Goal: Task Accomplishment & Management: Manage account settings

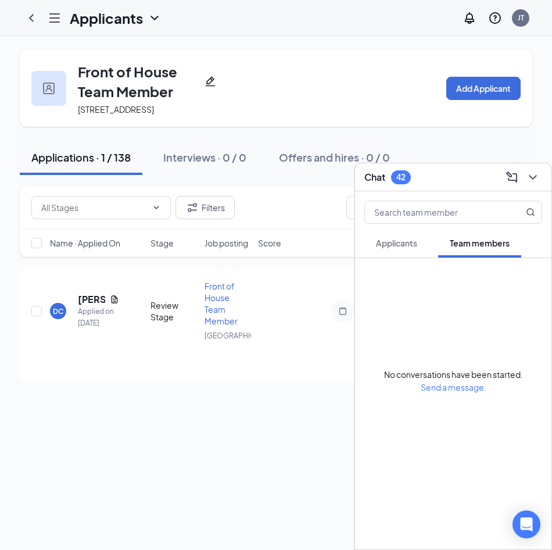
click at [395, 247] on span "Applicants" at bounding box center [396, 243] width 41 height 10
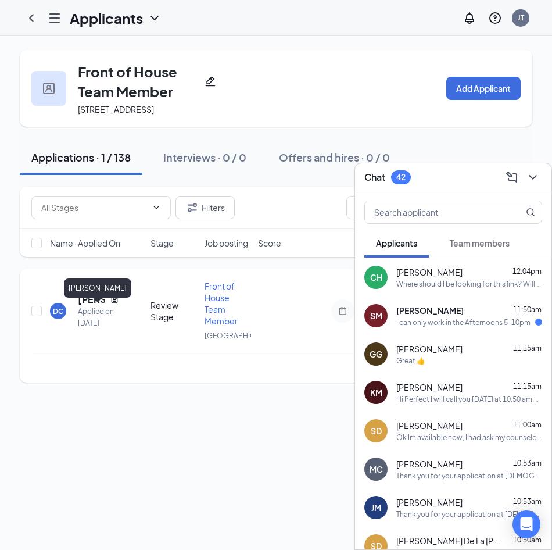
click at [79, 306] on h5 "[PERSON_NAME]" at bounding box center [91, 299] width 27 height 13
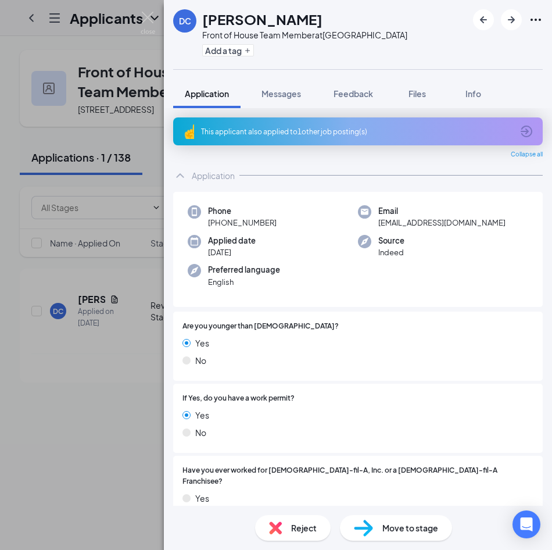
click at [250, 134] on div "This applicant also applied to 1 other job posting(s)" at bounding box center [357, 132] width 312 height 10
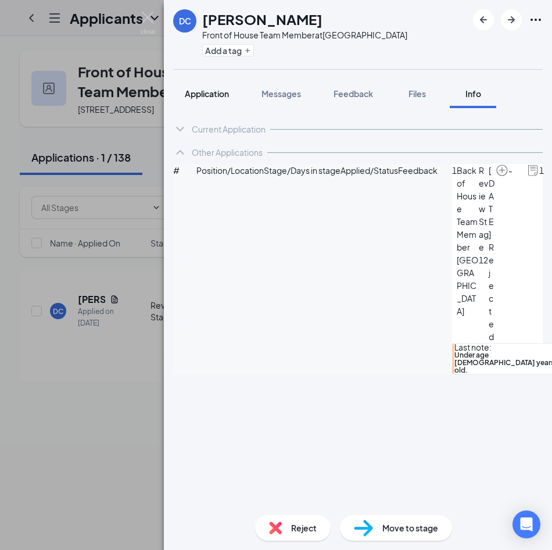
click at [201, 93] on span "Application" at bounding box center [207, 93] width 44 height 10
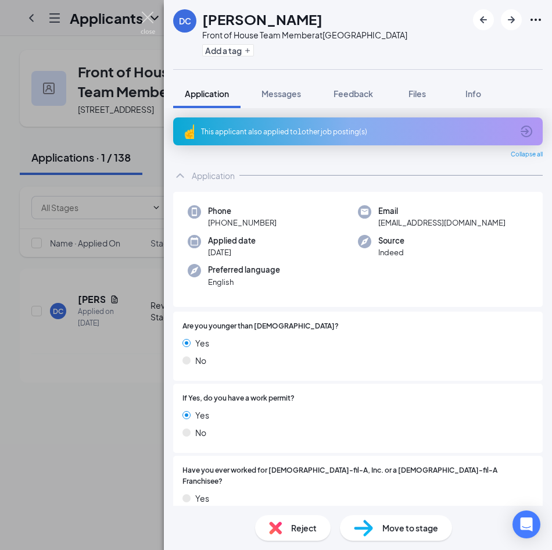
click at [146, 16] on img at bounding box center [148, 23] width 15 height 23
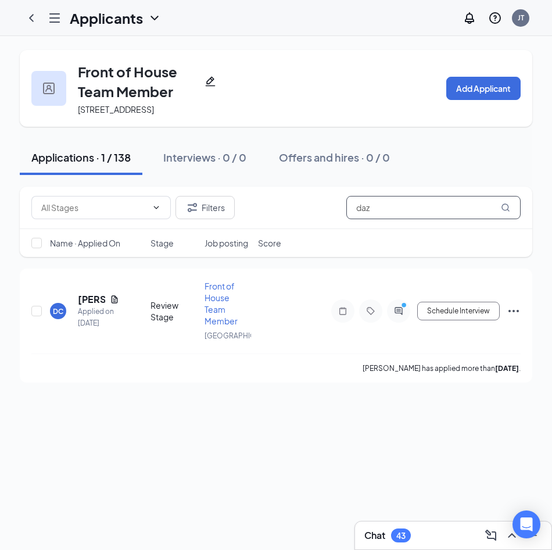
drag, startPoint x: 395, startPoint y: 218, endPoint x: 338, endPoint y: 220, distance: 57.0
click at [338, 219] on div "Filters daz" at bounding box center [276, 207] width 490 height 23
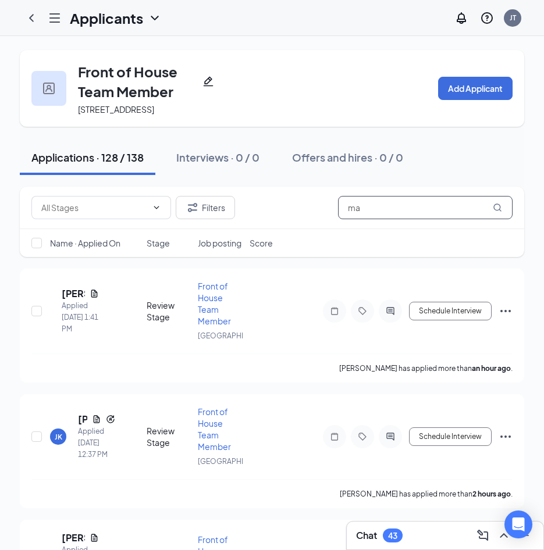
drag, startPoint x: 406, startPoint y: 224, endPoint x: 312, endPoint y: 228, distance: 94.3
click at [312, 219] on div "Filters ma" at bounding box center [271, 207] width 481 height 23
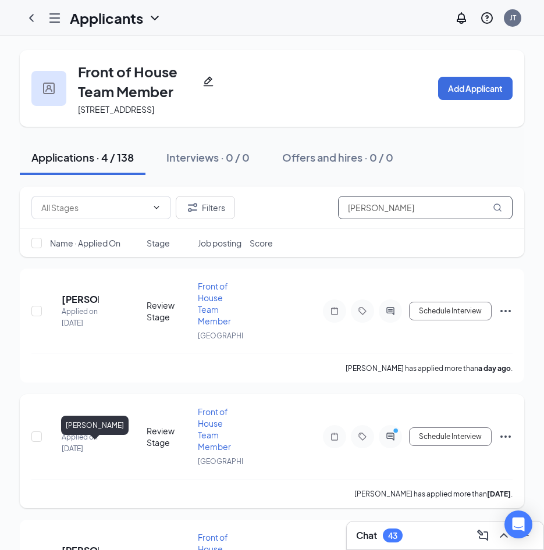
type input "davis"
click at [85, 431] on h5 "[PERSON_NAME]" at bounding box center [73, 425] width 23 height 13
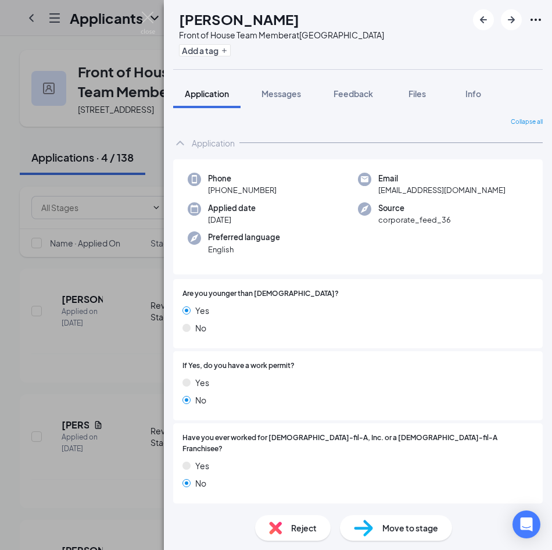
scroll to position [349, 0]
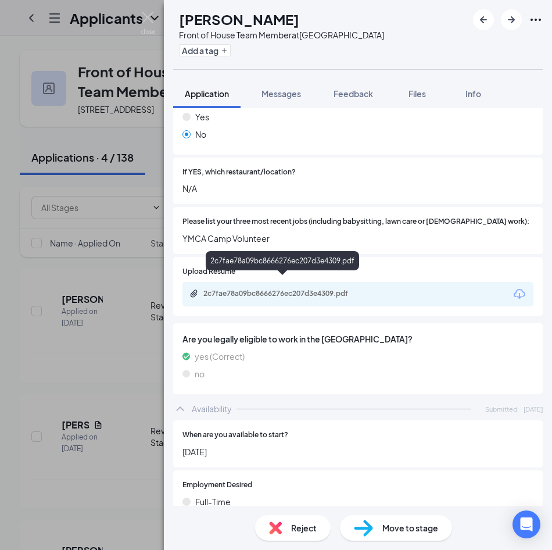
click at [281, 282] on div "2c7fae78a09bc8666276ec207d3e4309.pdf" at bounding box center [358, 294] width 351 height 24
click at [280, 289] on div "2c7fae78a09bc8666276ec207d3e4309.pdf" at bounding box center [285, 293] width 163 height 9
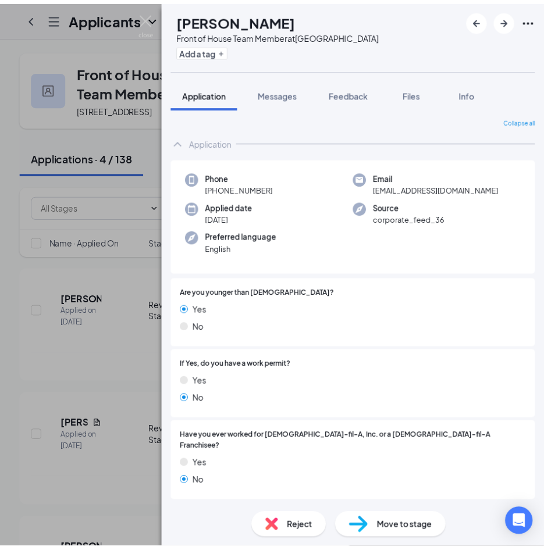
scroll to position [0, 0]
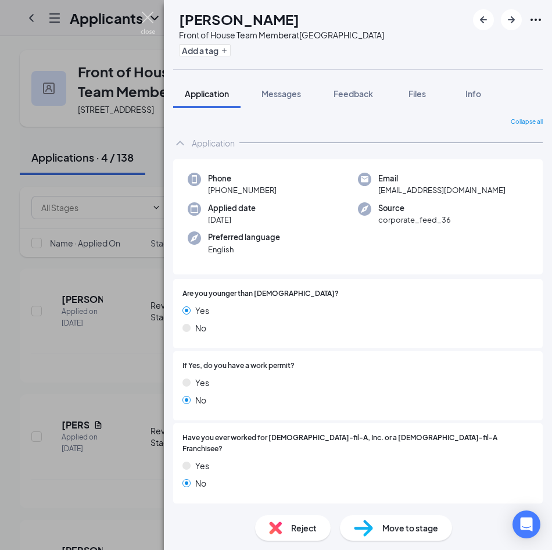
click at [146, 18] on img at bounding box center [148, 23] width 15 height 23
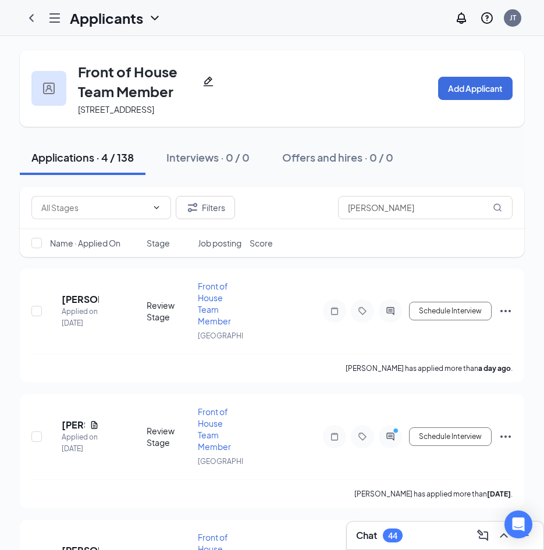
click at [413, 541] on div "Chat 44" at bounding box center [445, 535] width 178 height 19
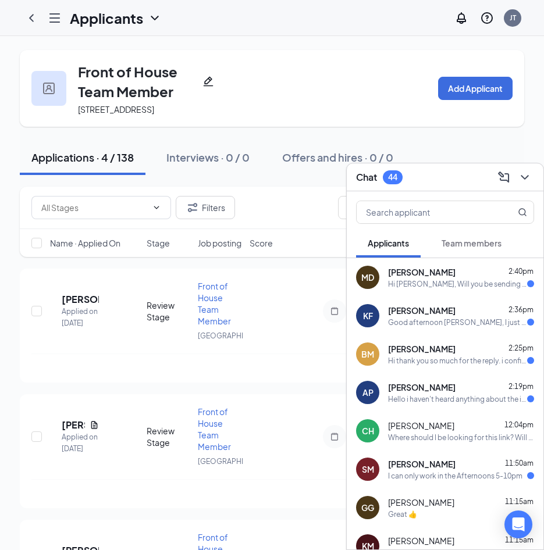
click at [444, 171] on div "Chat 44" at bounding box center [445, 177] width 178 height 18
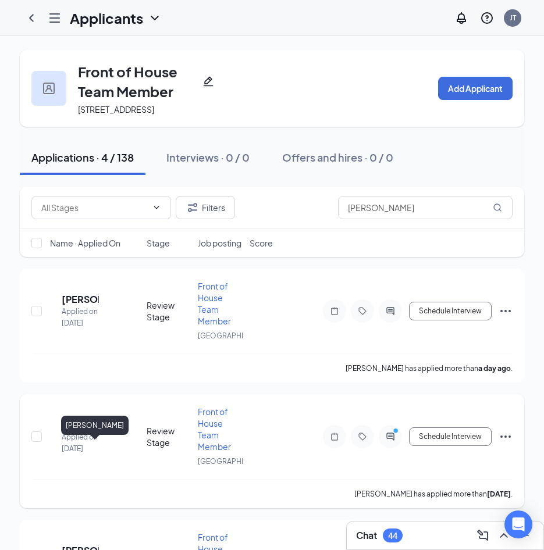
click at [85, 431] on h5 "[PERSON_NAME]" at bounding box center [73, 425] width 23 height 13
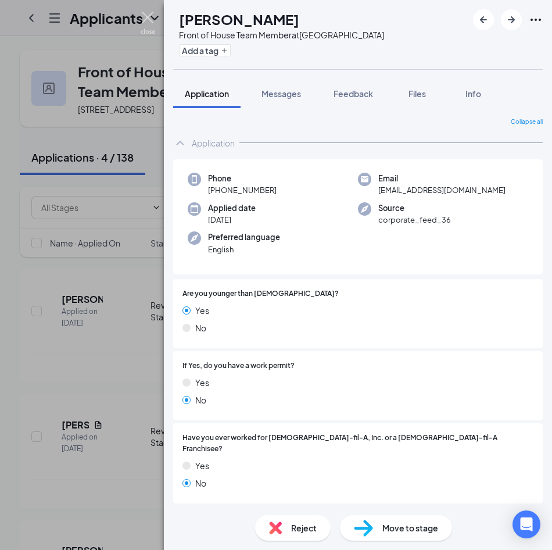
click at [149, 19] on img at bounding box center [148, 23] width 15 height 23
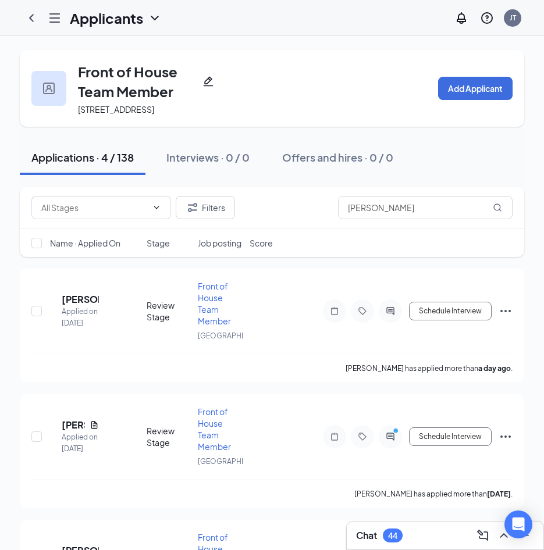
click at [448, 537] on div "Chat 44" at bounding box center [445, 535] width 178 height 19
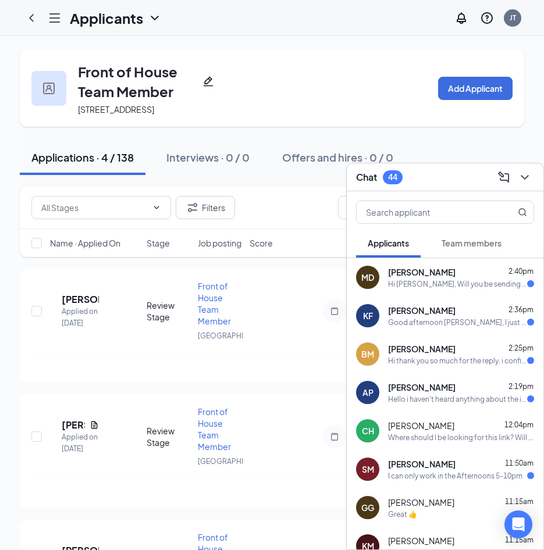
click at [408, 280] on div "Hi [PERSON_NAME], Will you be sending a link for the video call?" at bounding box center [457, 284] width 139 height 10
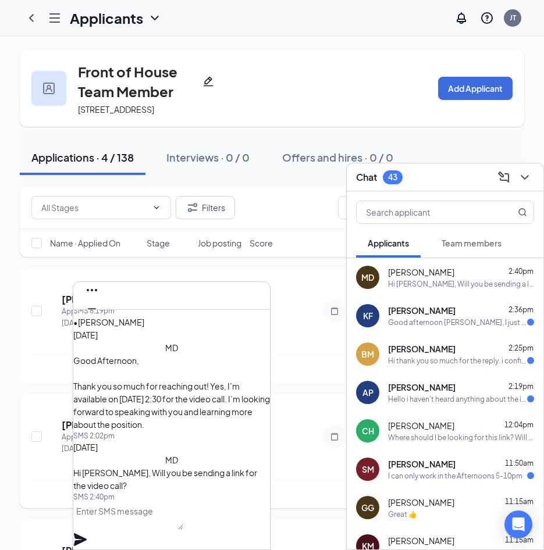
click at [56, 442] on div "MD" at bounding box center [50, 437] width 11 height 10
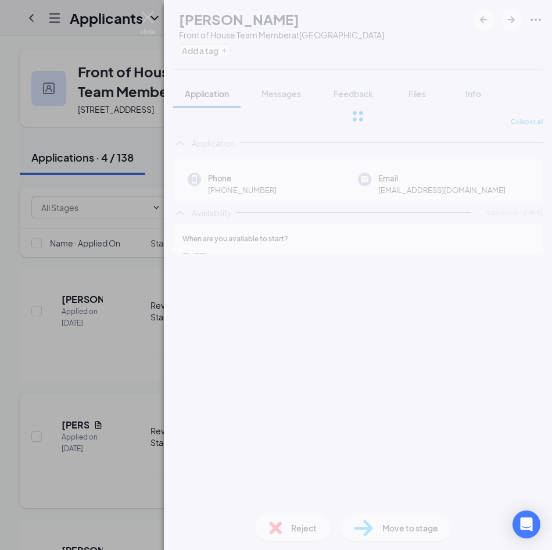
click at [59, 455] on div "MD Ma’Kirah Davis Front of House Team Member at South End Add a tag Application…" at bounding box center [276, 275] width 552 height 550
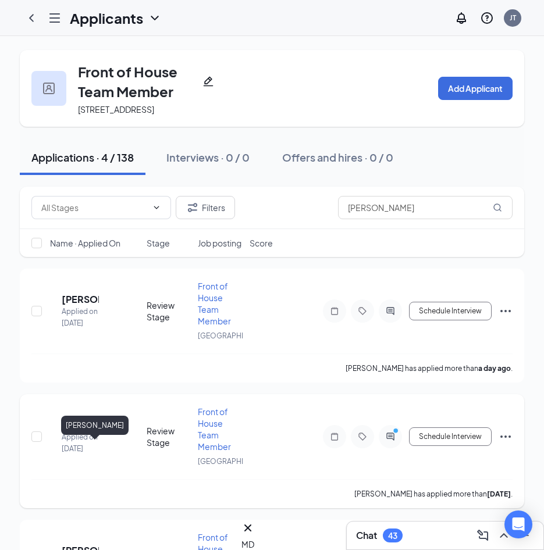
click at [85, 431] on h5 "[PERSON_NAME]" at bounding box center [73, 425] width 23 height 13
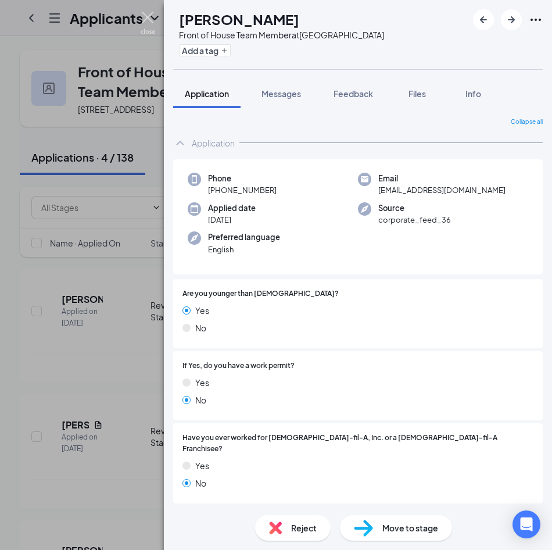
click at [143, 15] on img at bounding box center [148, 23] width 15 height 23
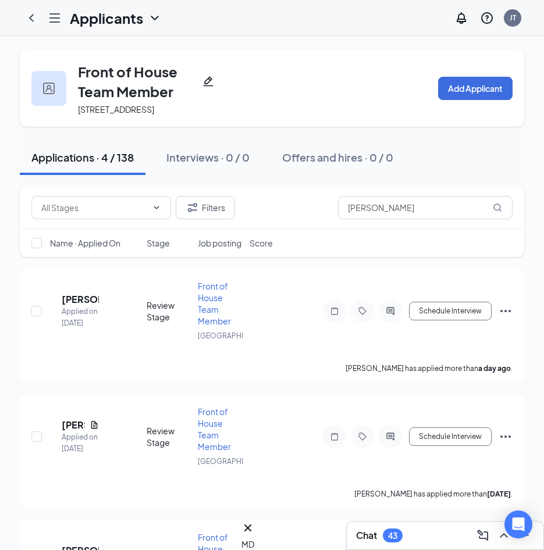
click at [405, 532] on div "Chat 43" at bounding box center [445, 535] width 178 height 19
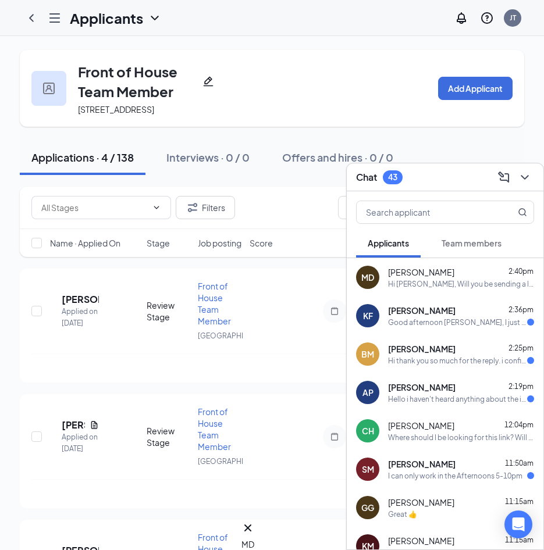
click at [446, 279] on div "Hi [PERSON_NAME], Will you be sending a link for the video call?" at bounding box center [461, 284] width 146 height 10
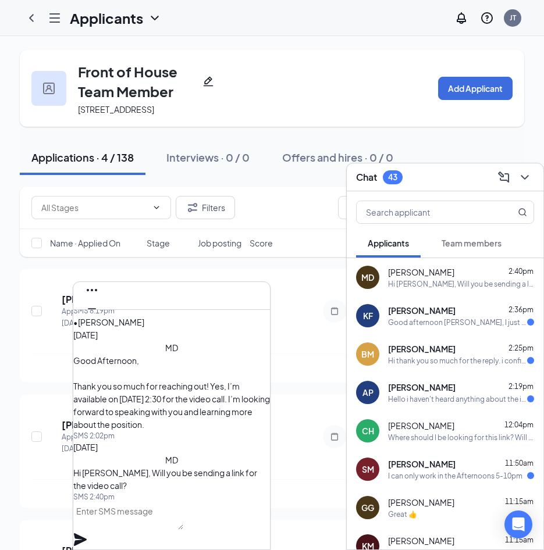
click at [174, 530] on textarea at bounding box center [128, 516] width 110 height 28
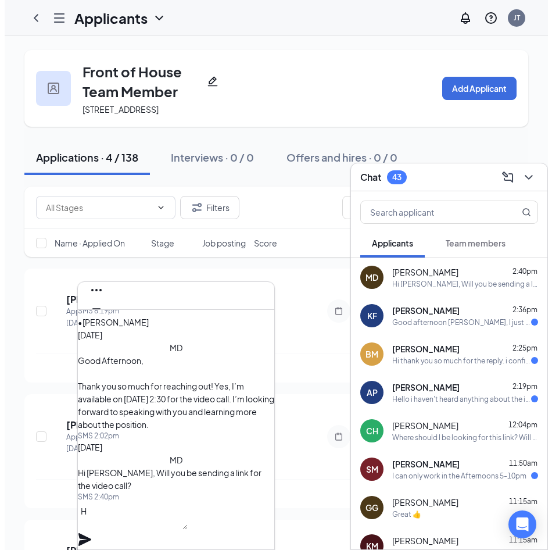
scroll to position [1, 0]
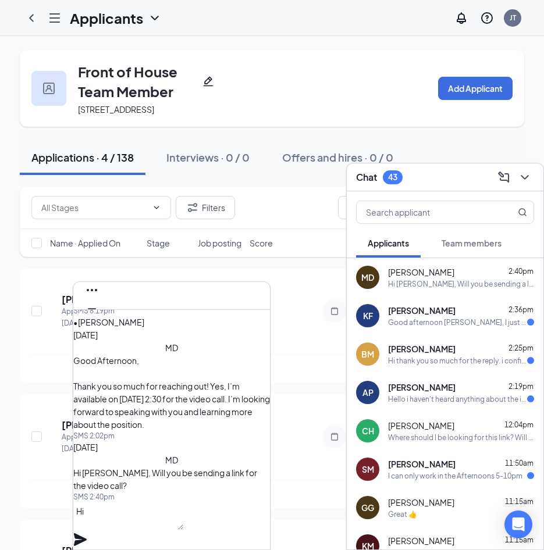
type textarea "H"
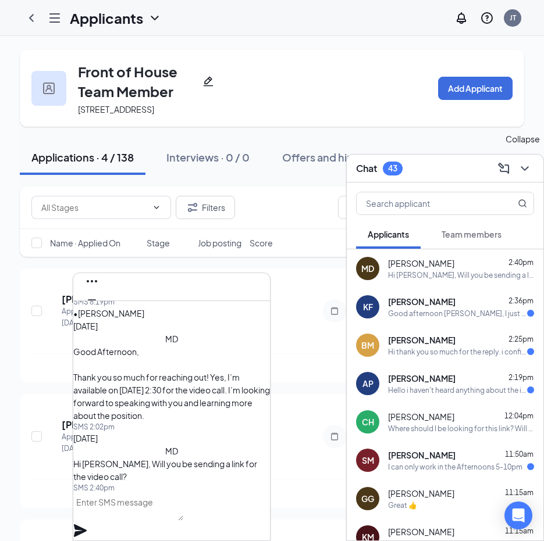
click at [527, 167] on icon "ChevronDown" at bounding box center [524, 168] width 8 height 5
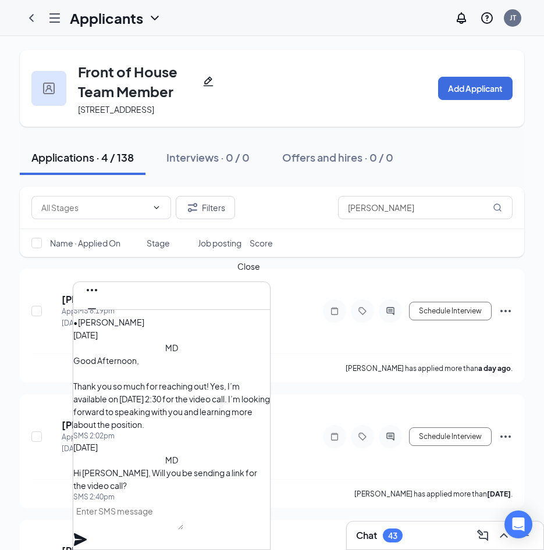
click at [99, 320] on icon "Cross" at bounding box center [92, 327] width 14 height 14
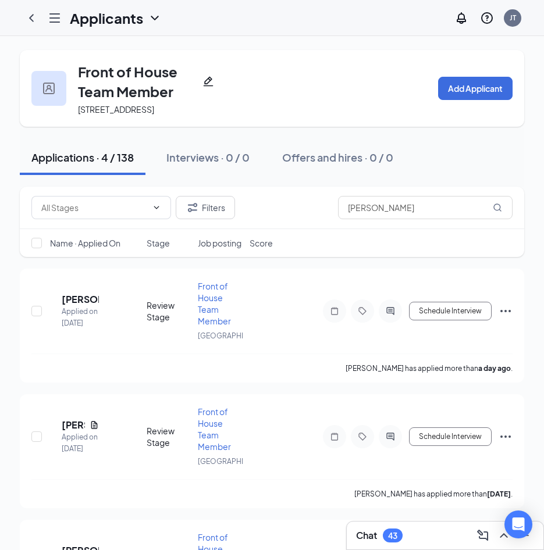
click at [402, 539] on div "43" at bounding box center [393, 536] width 20 height 14
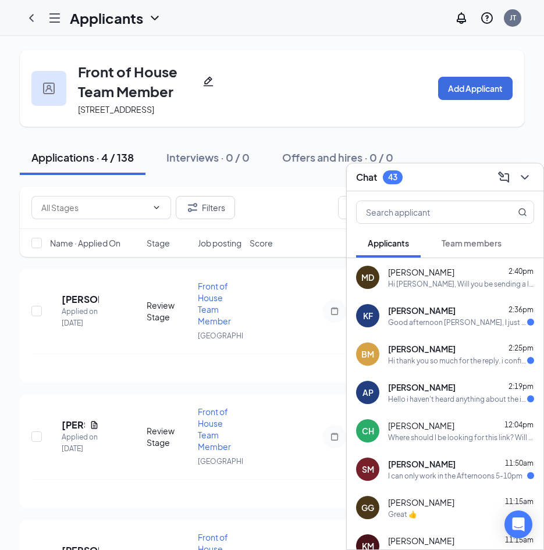
click at [402, 322] on div "Good afternoon [PERSON_NAME], I just wanted to reach out to you because I haven…" at bounding box center [457, 323] width 139 height 10
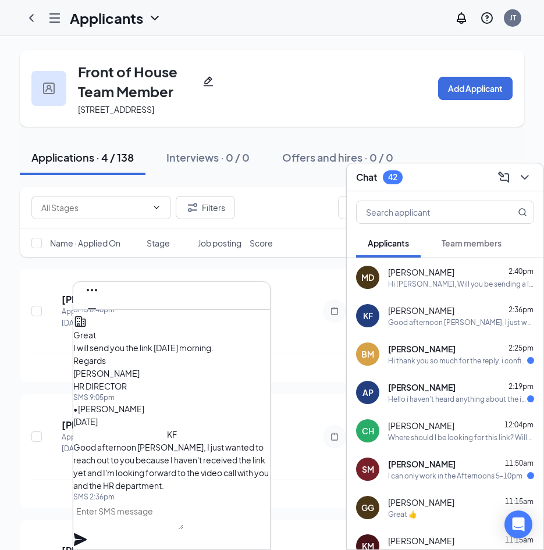
click at [137, 280] on span "Kahmiya Fisher" at bounding box center [133, 274] width 101 height 10
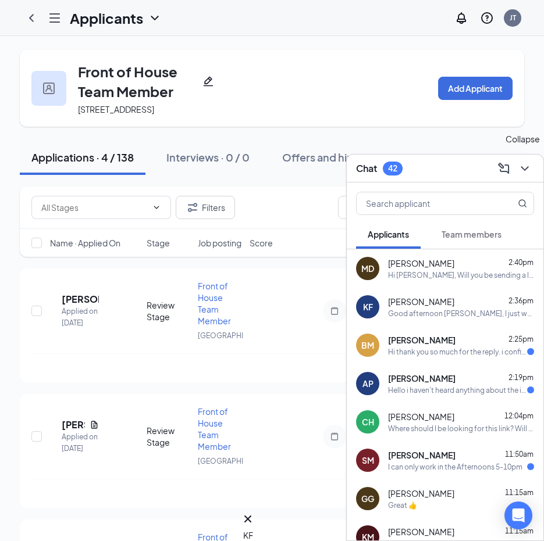
click at [527, 178] on div "Chat 42" at bounding box center [445, 169] width 197 height 28
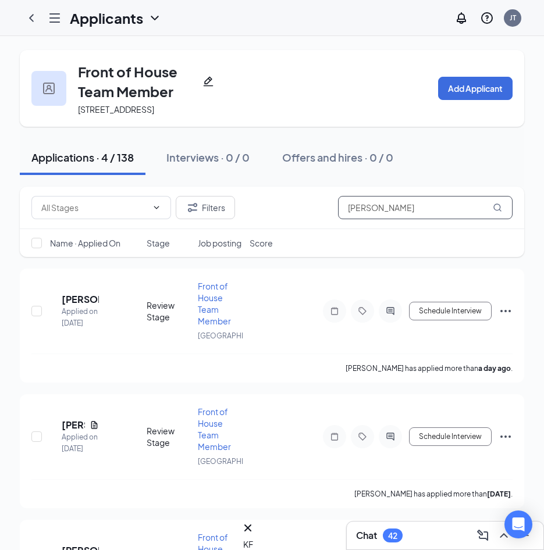
click at [443, 217] on input "davis" at bounding box center [425, 207] width 174 height 23
drag, startPoint x: 413, startPoint y: 221, endPoint x: 321, endPoint y: 219, distance: 91.9
click at [329, 219] on div "Filters davis" at bounding box center [271, 207] width 481 height 23
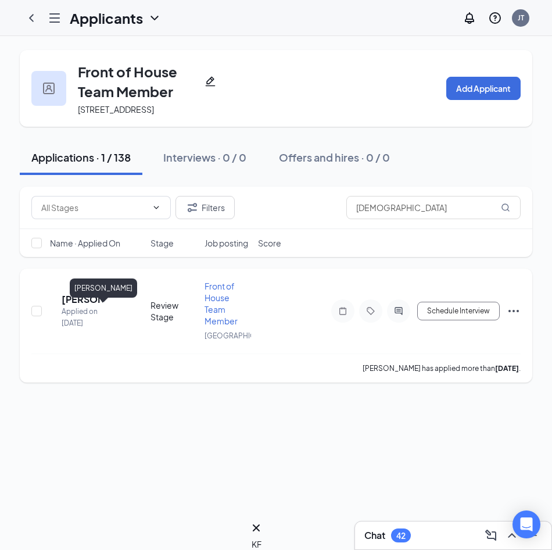
click at [88, 306] on h5 "[PERSON_NAME]" at bounding box center [82, 299] width 41 height 13
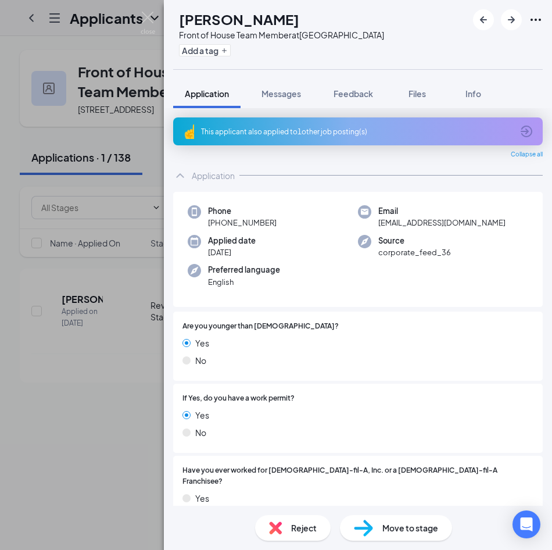
click at [205, 211] on div "Phone +1 (704) 965-5919" at bounding box center [273, 217] width 170 height 24
click at [244, 218] on span "+1 (704) 965-5919" at bounding box center [242, 223] width 69 height 12
click at [249, 224] on span "+1 (704) 965-5919" at bounding box center [242, 223] width 69 height 12
drag, startPoint x: 218, startPoint y: 223, endPoint x: 273, endPoint y: 223, distance: 55.2
click at [273, 223] on span "+1 (704) 965-5919" at bounding box center [242, 223] width 69 height 12
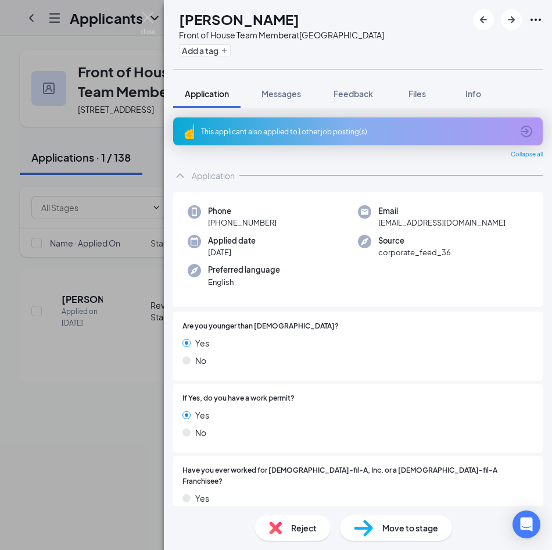
drag, startPoint x: 273, startPoint y: 223, endPoint x: 253, endPoint y: 223, distance: 20.4
copy span "(704) 965-5919"
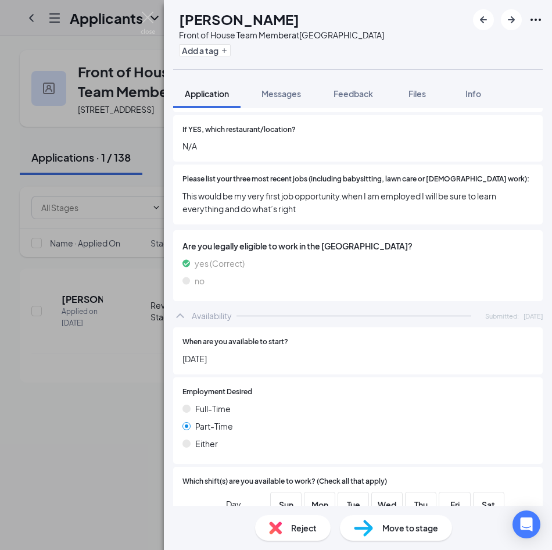
scroll to position [423, 0]
click at [145, 16] on img at bounding box center [148, 23] width 15 height 23
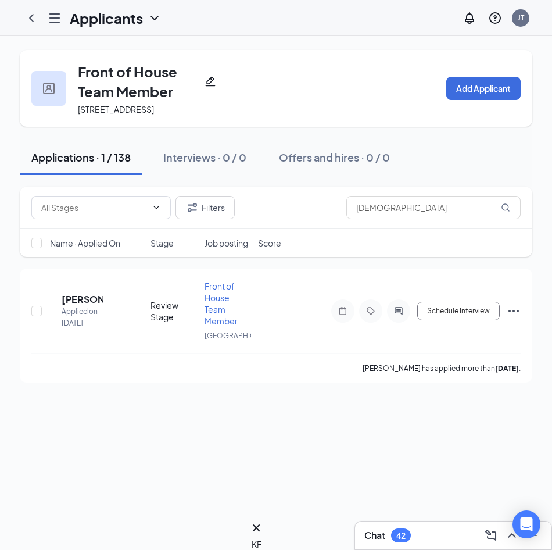
click at [445, 527] on div "Chat 42" at bounding box center [454, 535] width 178 height 19
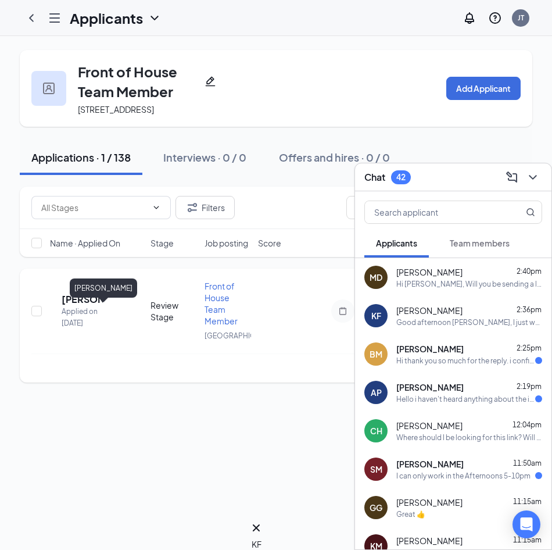
click at [95, 306] on h5 "[PERSON_NAME]" at bounding box center [82, 299] width 41 height 13
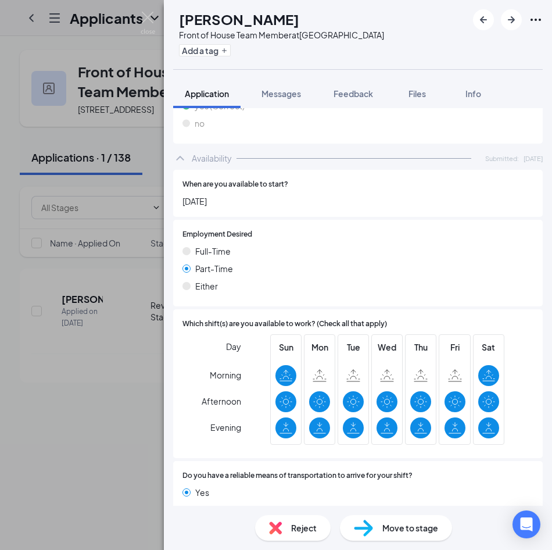
scroll to position [598, 0]
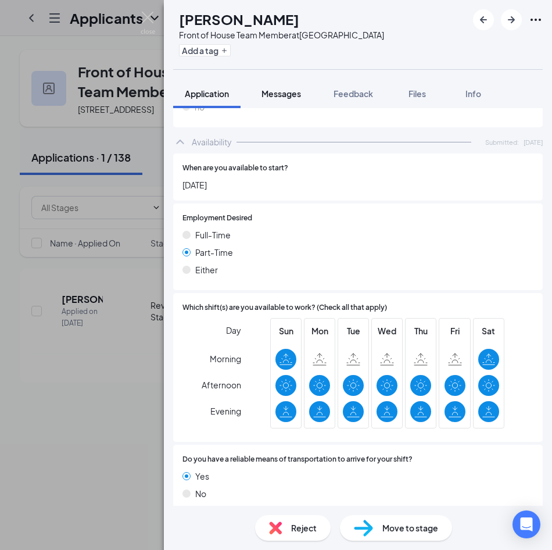
click at [288, 102] on button "Messages" at bounding box center [281, 93] width 63 height 29
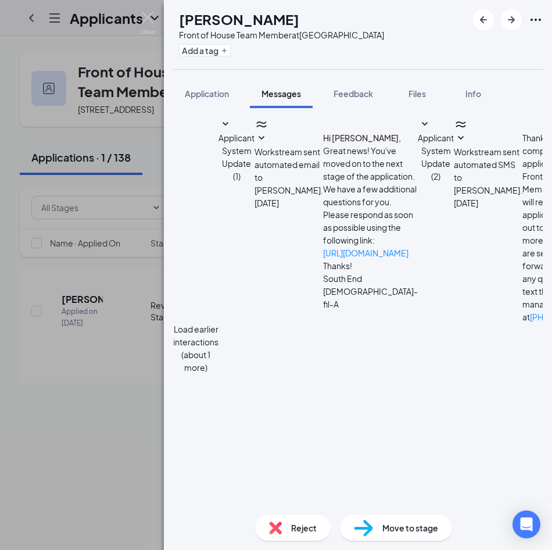
scroll to position [632, 0]
click at [148, 23] on img at bounding box center [148, 23] width 15 height 23
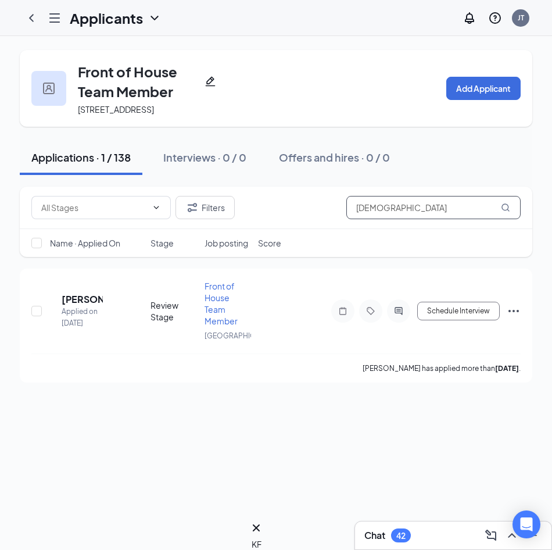
drag, startPoint x: 398, startPoint y: 216, endPoint x: 320, endPoint y: 236, distance: 80.3
click at [320, 229] on div "Filters kahmiya" at bounding box center [276, 208] width 513 height 42
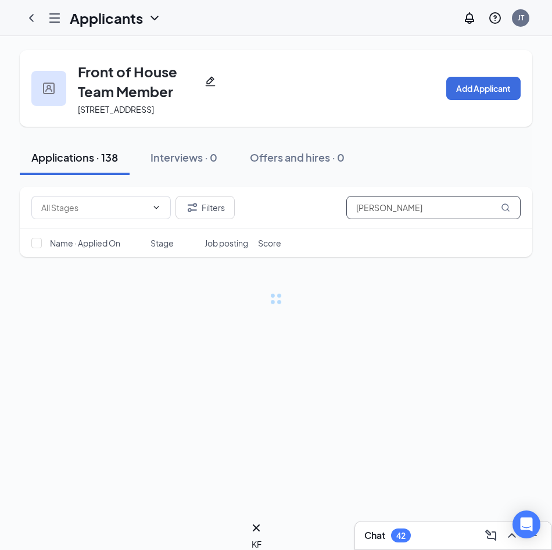
type input "cristian ariz"
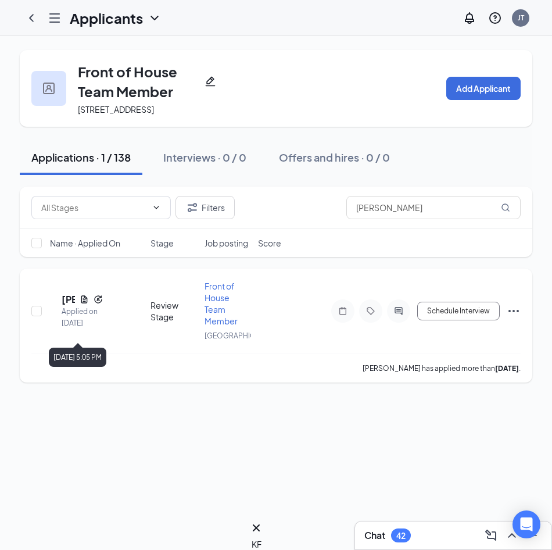
click at [83, 326] on div "Applied on Sep 8" at bounding box center [82, 317] width 41 height 23
click at [75, 306] on h5 "Cristian Ariz" at bounding box center [68, 299] width 13 height 13
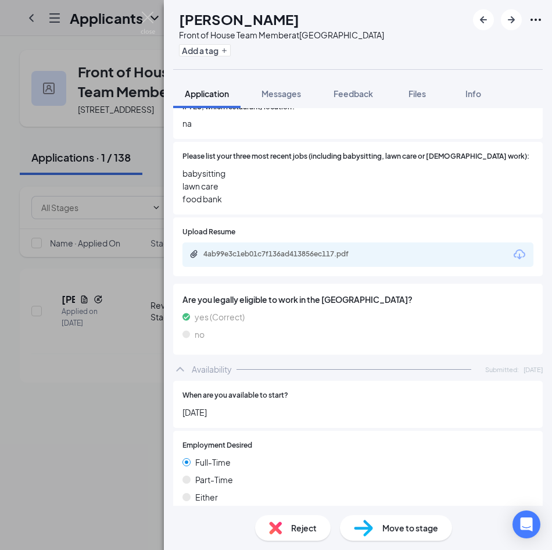
scroll to position [407, 0]
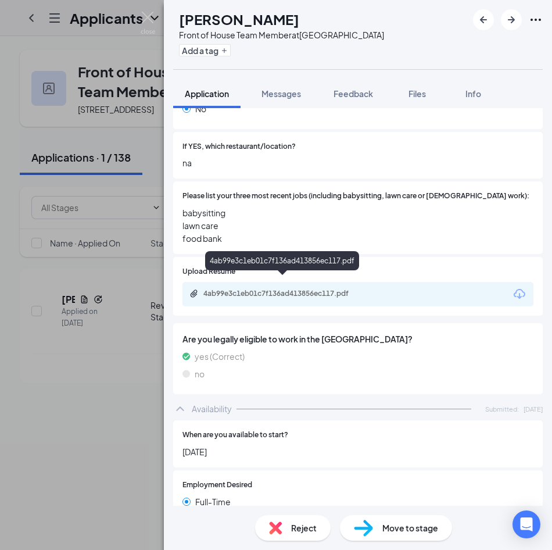
click at [295, 289] on div "4ab99e3c1eb01c7f136ad413856ec117.pdf" at bounding box center [285, 293] width 163 height 9
click at [143, 12] on img at bounding box center [148, 23] width 15 height 23
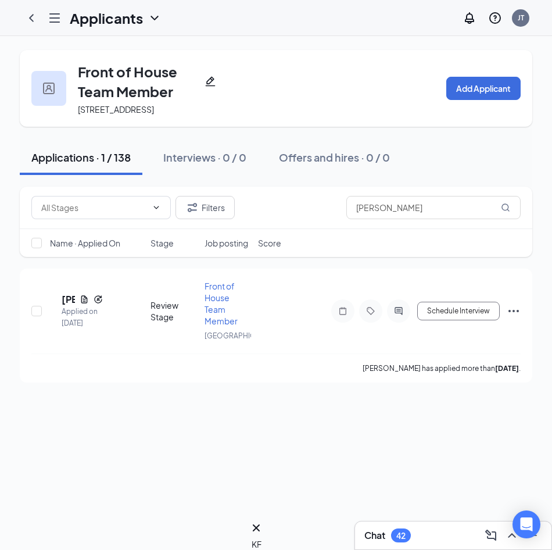
click at [400, 531] on div "42" at bounding box center [401, 536] width 9 height 10
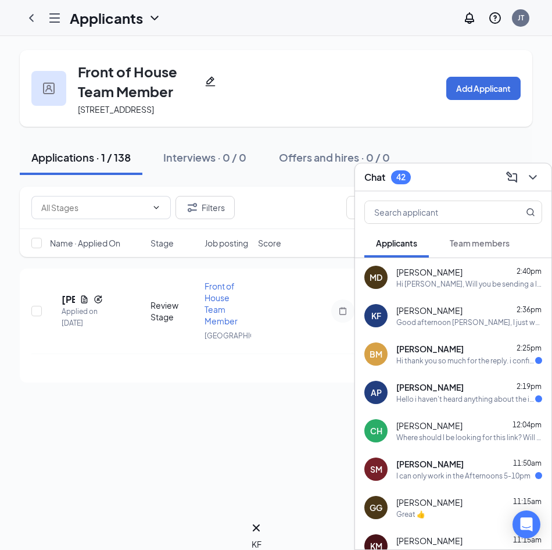
click at [262, 461] on div "Front of House Team Member 3015 South Blvd, Charlotte, NC 28209, USA Add Applic…" at bounding box center [276, 293] width 552 height 514
click at [451, 172] on div "Chat 42" at bounding box center [454, 177] width 178 height 18
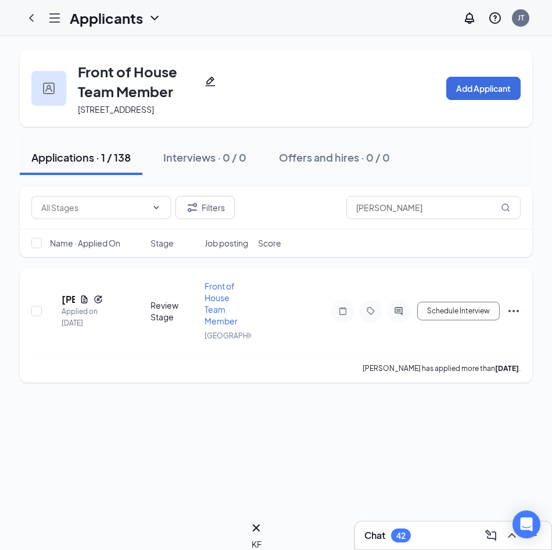
click at [219, 327] on div "Front of House Team Member" at bounding box center [228, 303] width 47 height 47
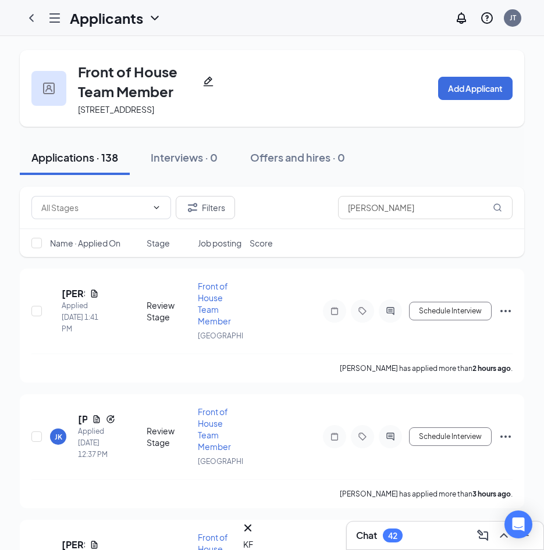
drag, startPoint x: 56, startPoint y: 33, endPoint x: 60, endPoint y: 27, distance: 7.1
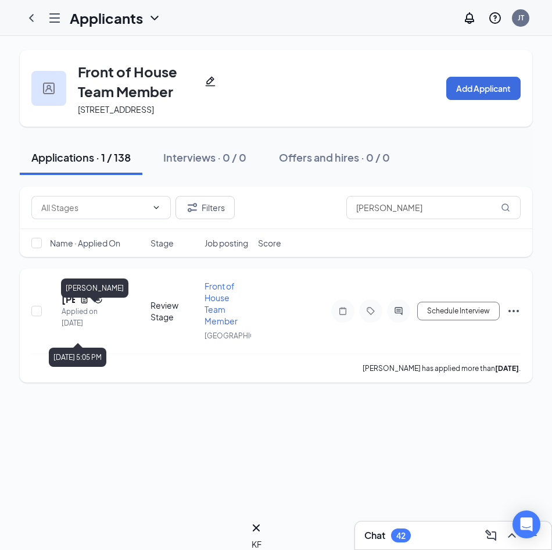
click at [75, 306] on h5 "Cristian Ariz" at bounding box center [68, 299] width 13 height 13
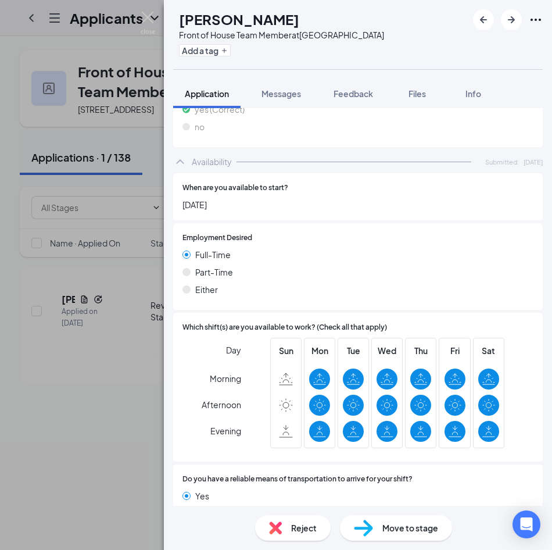
scroll to position [674, 0]
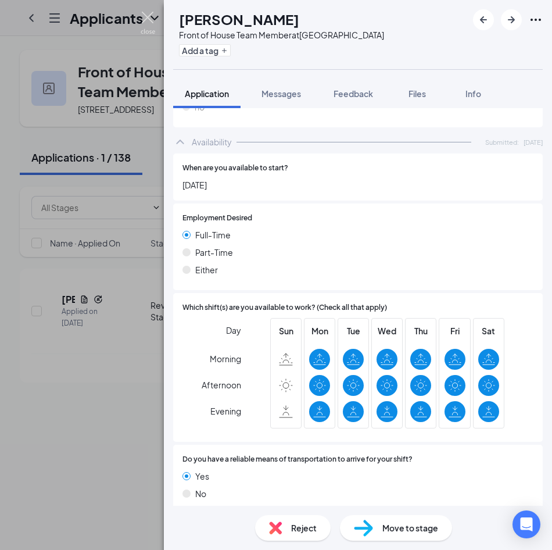
click at [149, 20] on img at bounding box center [148, 23] width 15 height 23
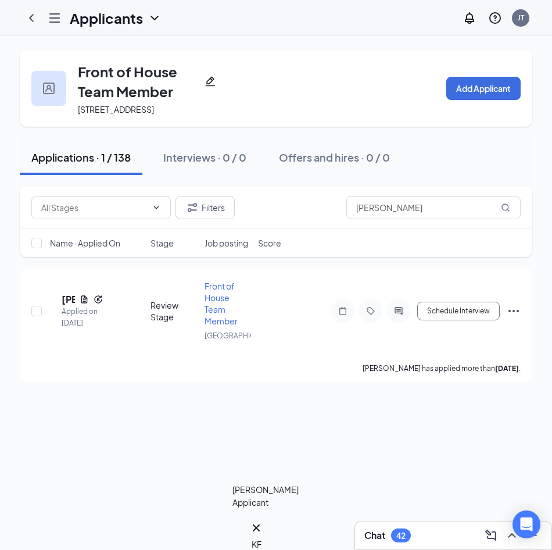
click at [261, 538] on div "KF" at bounding box center [257, 544] width 10 height 13
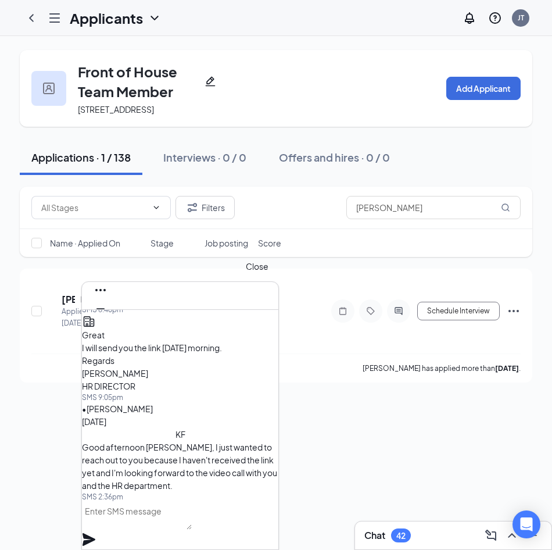
click at [108, 320] on icon "Cross" at bounding box center [101, 327] width 14 height 14
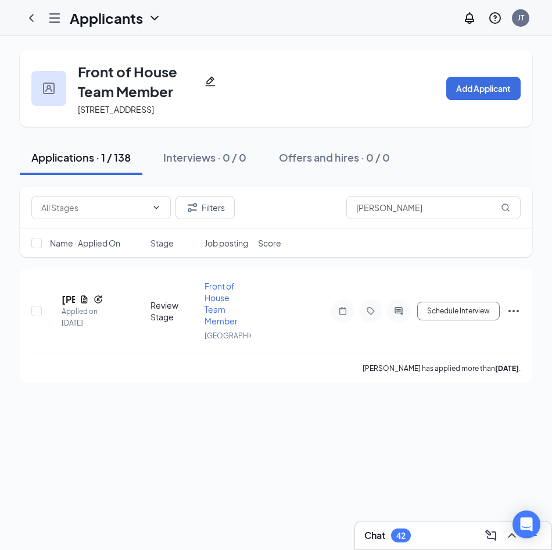
click at [270, 269] on div "Filters cristian ariz Name · Applied On Stage Job posting Score" at bounding box center [276, 228] width 513 height 82
click at [273, 269] on div "Filters cristian ariz Name · Applied On Stage Job posting Score" at bounding box center [276, 228] width 513 height 82
drag, startPoint x: 273, startPoint y: 277, endPoint x: 252, endPoint y: 277, distance: 20.9
click at [252, 269] on div "Filters cristian ariz Name · Applied On Stage Job posting Score" at bounding box center [276, 228] width 513 height 82
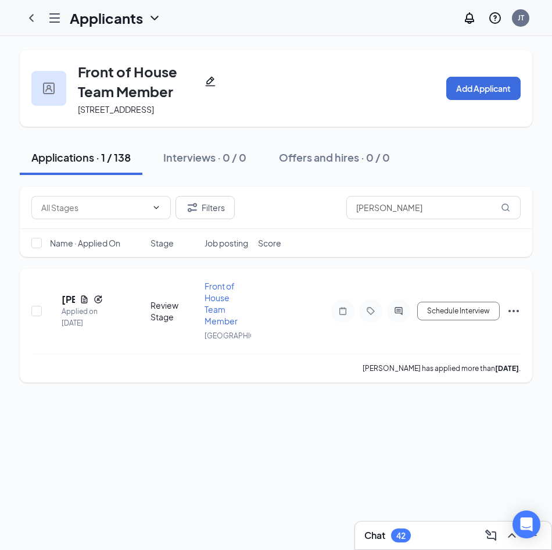
drag, startPoint x: 276, startPoint y: 148, endPoint x: 158, endPoint y: 329, distance: 216.5
click at [415, 499] on div "Front of House Team Member 3015 South Blvd, Charlotte, NC 28209, USA Add Applic…" at bounding box center [276, 293] width 552 height 514
click at [429, 530] on div "Chat 44" at bounding box center [454, 535] width 178 height 19
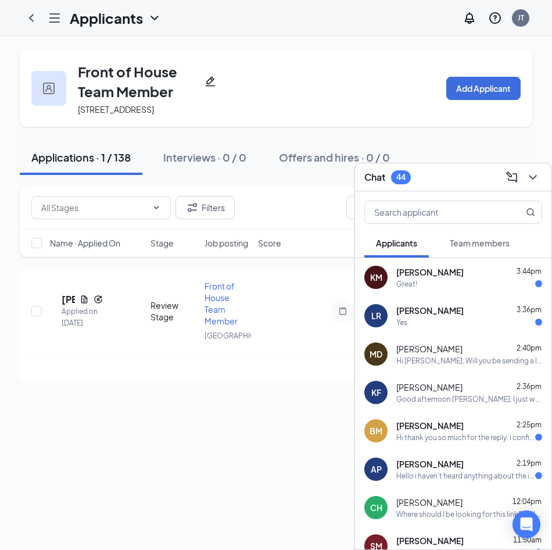
click at [444, 148] on div "Applications · 1 / 138 Interviews · 0 / 0 Offers and hires · 0 / 0" at bounding box center [276, 158] width 513 height 58
click at [441, 163] on div "Chat 44 Applicants Team members KM Kimaya McCauley 3:44pm Great! LR Liz Reyes 3…" at bounding box center [454, 356] width 198 height 387
click at [450, 171] on div "Chat 44" at bounding box center [454, 177] width 178 height 18
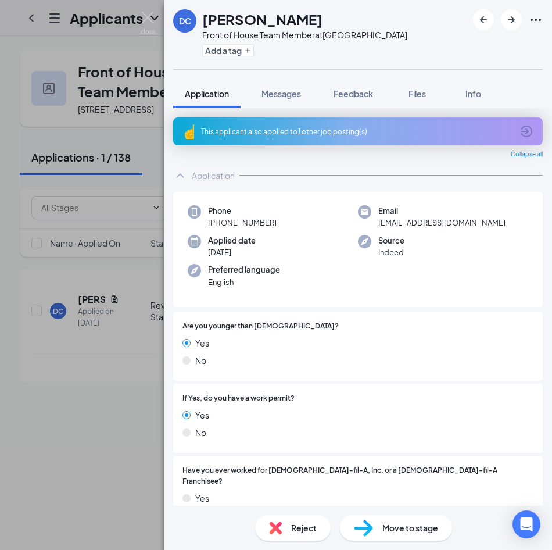
drag, startPoint x: 215, startPoint y: 96, endPoint x: 82, endPoint y: 190, distance: 162.7
click at [82, 190] on div "DC [PERSON_NAME] Front of House Team Member at [GEOGRAPHIC_DATA] Add a tag Appl…" at bounding box center [276, 275] width 552 height 550
click at [148, 15] on img at bounding box center [148, 23] width 15 height 23
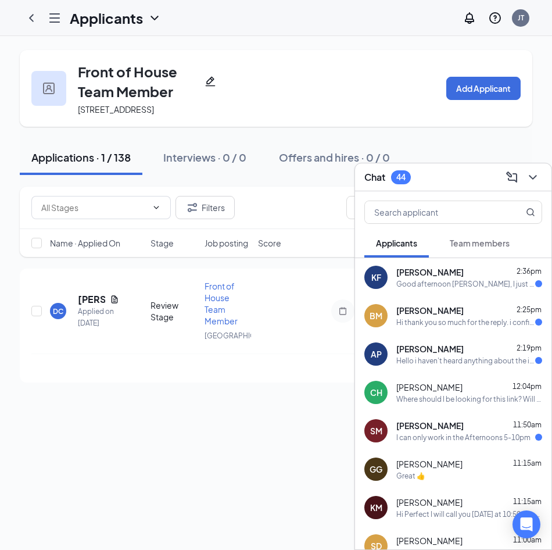
drag, startPoint x: 522, startPoint y: 16, endPoint x: 306, endPoint y: 31, distance: 216.9
click at [306, 31] on div "Applicants JT" at bounding box center [276, 18] width 552 height 36
drag, startPoint x: 181, startPoint y: 166, endPoint x: 62, endPoint y: 144, distance: 120.8
click at [62, 144] on div "Applications · 1 / 138 Interviews · 0 / 0 Offers and hires · 0 / 0" at bounding box center [276, 158] width 513 height 58
click at [51, 19] on icon "Hamburger" at bounding box center [55, 18] width 14 height 14
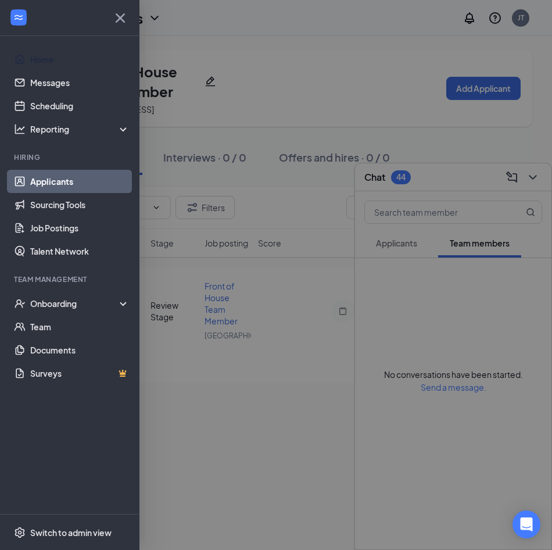
click at [445, 37] on div at bounding box center [276, 275] width 552 height 550
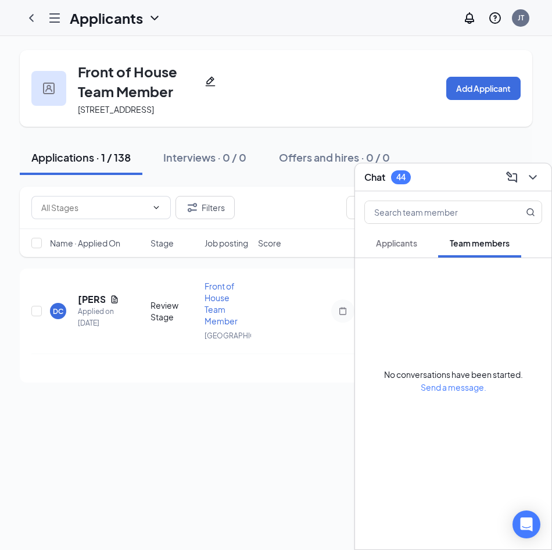
click at [45, 16] on div at bounding box center [54, 17] width 23 height 23
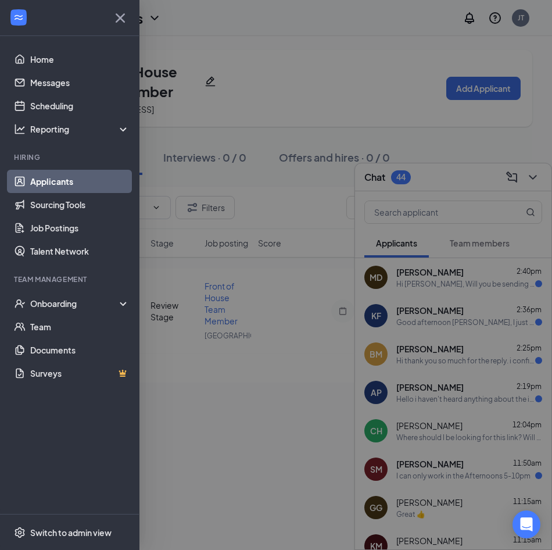
click at [210, 470] on div at bounding box center [276, 275] width 552 height 550
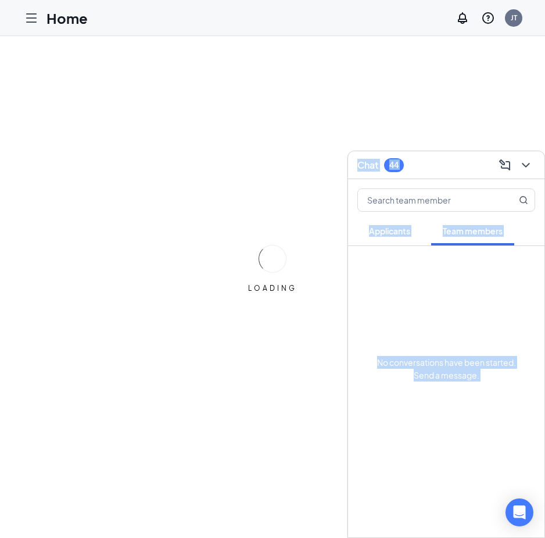
click at [374, 67] on div "Home JT Chat 44 Applicants Team members No conversations have been started. Sen…" at bounding box center [272, 287] width 545 height 574
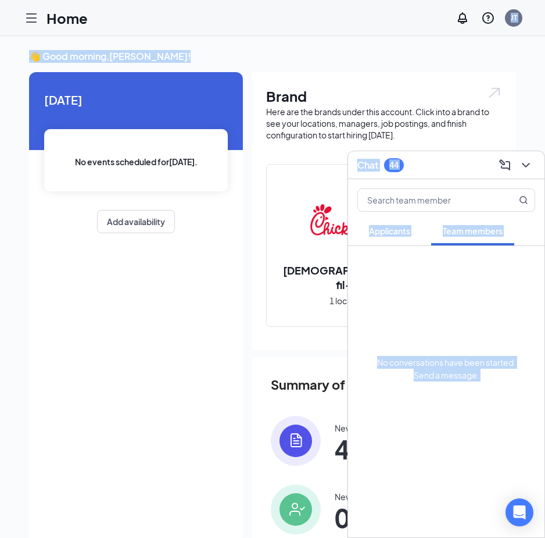
drag, startPoint x: 173, startPoint y: 18, endPoint x: 173, endPoint y: 64, distance: 45.9
click at [173, 66] on div "Home JT Chat 44 Applicants Team members No conversations have been started. Sen…" at bounding box center [272, 324] width 545 height 648
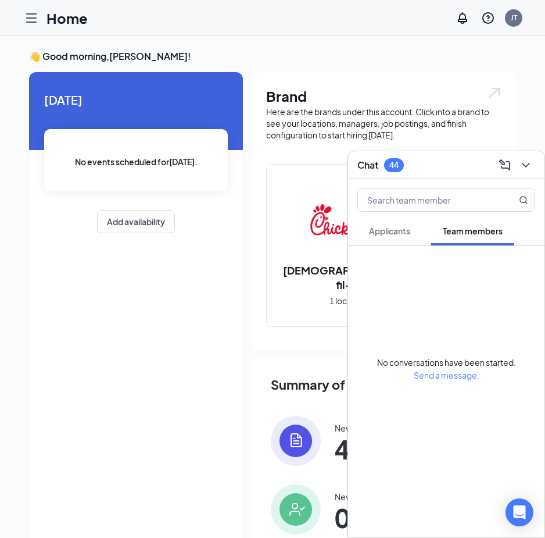
click at [105, 444] on div "[DATE] No events scheduled for [DATE] . Add availability" at bounding box center [136, 307] width 214 height 470
drag, startPoint x: 105, startPoint y: 444, endPoint x: 247, endPoint y: 327, distance: 184.3
click at [247, 327] on div "[DATE] No events scheduled for [DATE] . Add availability Brand Here are the bra…" at bounding box center [272, 353] width 487 height 562
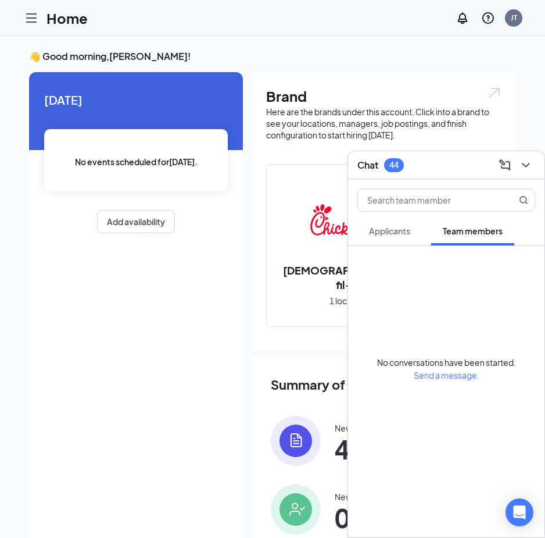
click at [331, 26] on div "Home JT" at bounding box center [272, 18] width 545 height 36
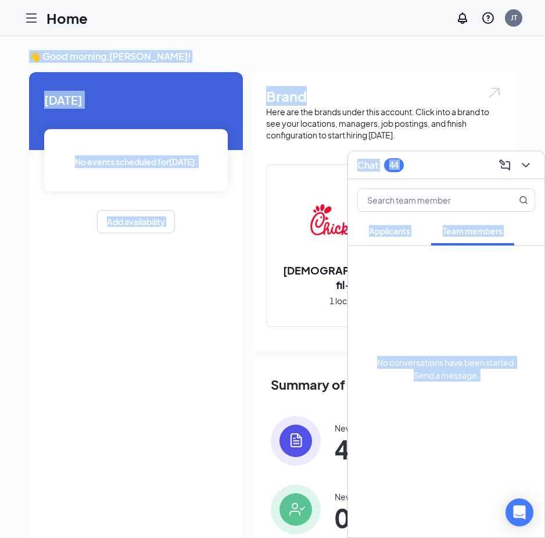
drag, startPoint x: 387, startPoint y: 12, endPoint x: 379, endPoint y: 68, distance: 57.0
click at [377, 72] on div "Home JT Chat 44 Applicants Team members No conversations have been started. Sen…" at bounding box center [272, 324] width 545 height 648
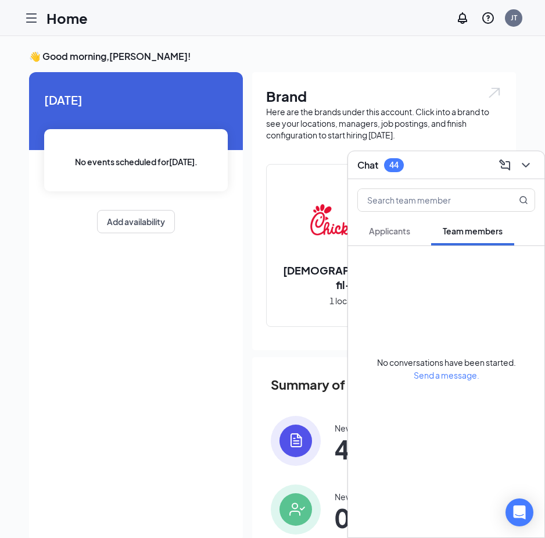
click at [205, 17] on div "Home JT" at bounding box center [272, 18] width 545 height 36
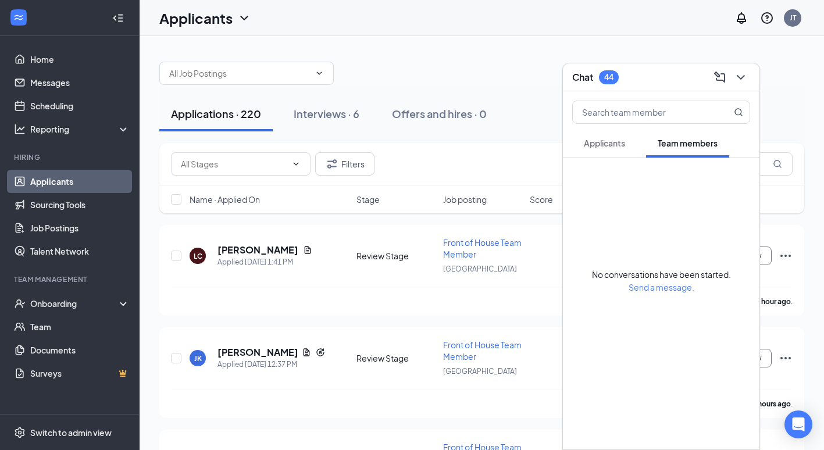
click at [552, 80] on div "Chat 44" at bounding box center [661, 77] width 178 height 18
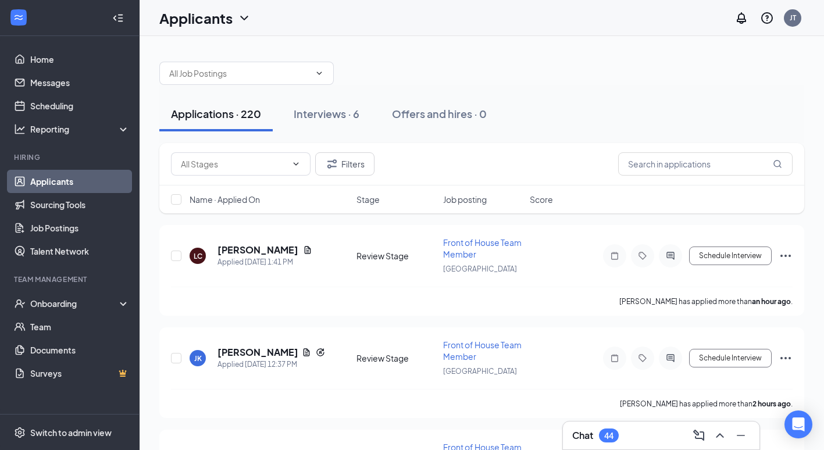
click at [552, 434] on div "Chat 44" at bounding box center [661, 435] width 178 height 19
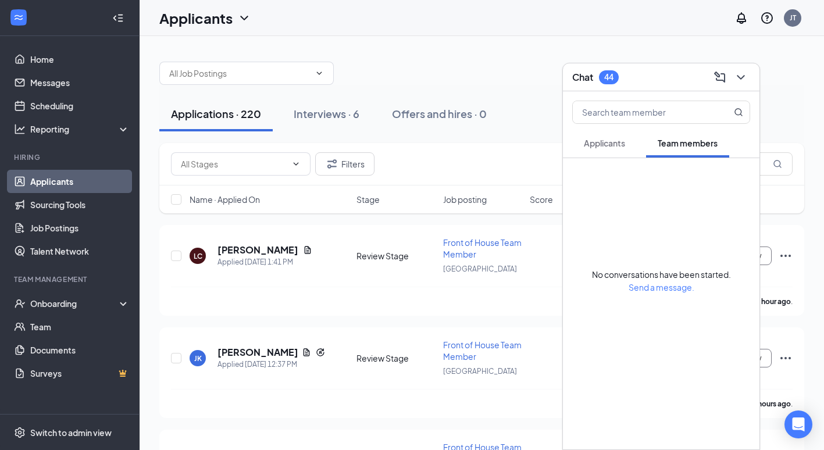
click at [552, 137] on div "Applicants" at bounding box center [604, 143] width 41 height 12
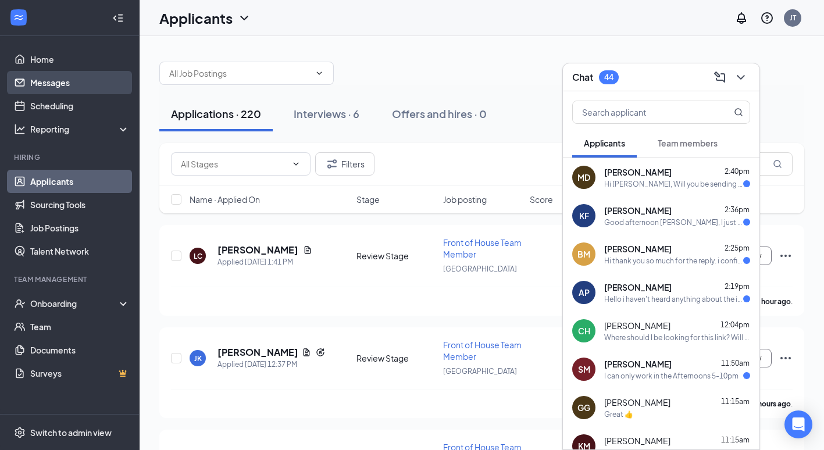
click at [58, 80] on link "Messages" at bounding box center [79, 82] width 99 height 23
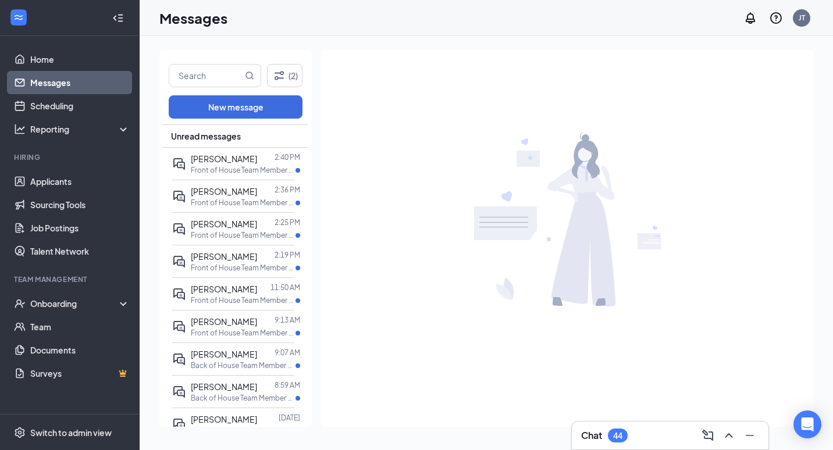
click at [552, 440] on div "44" at bounding box center [617, 436] width 9 height 10
